Goal: Find specific page/section

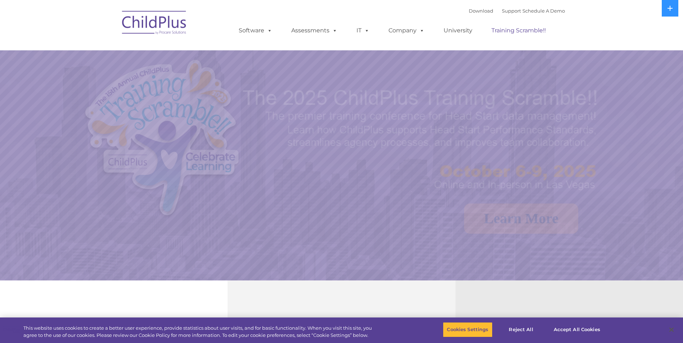
select select "MEDIUM"
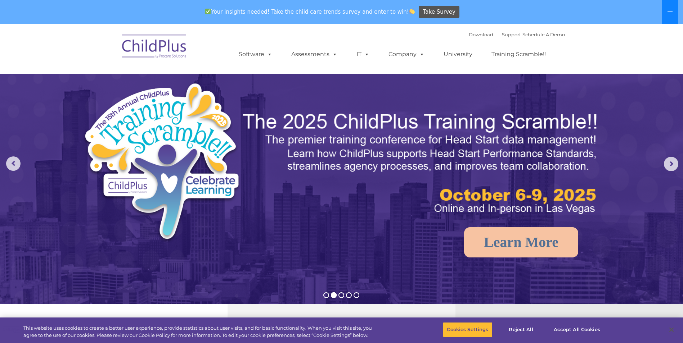
click at [674, 11] on button at bounding box center [670, 12] width 17 height 24
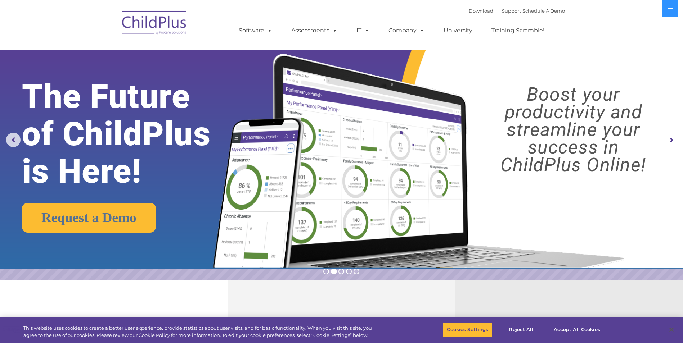
click at [155, 19] on img at bounding box center [154, 24] width 72 height 36
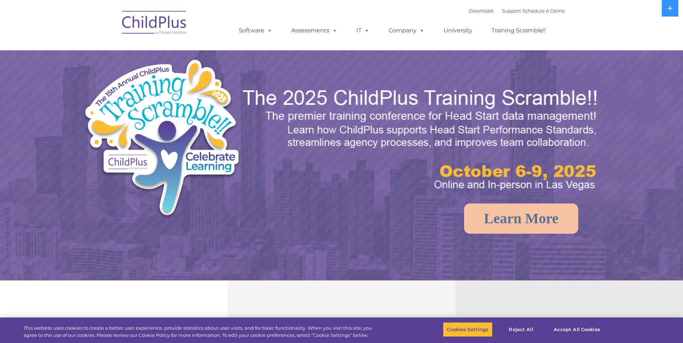
select select "MEDIUM"
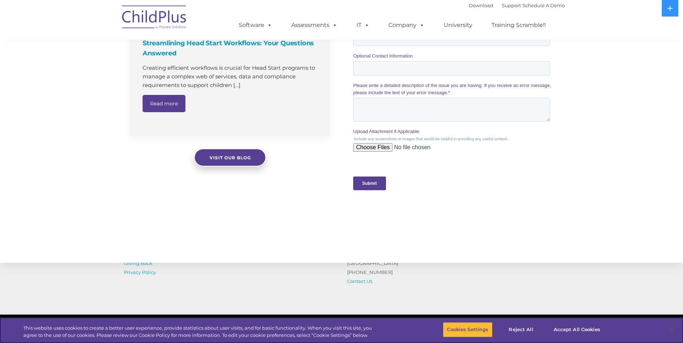
scroll to position [684, 0]
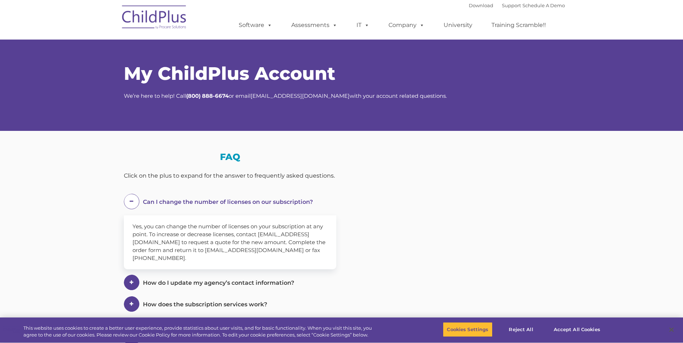
select select "MEDIUM"
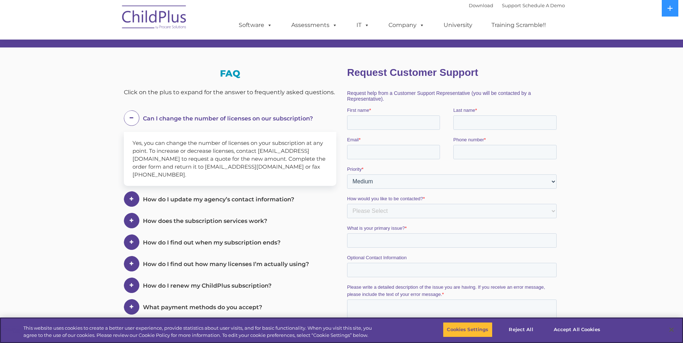
scroll to position [83, 0]
